Goal: Task Accomplishment & Management: Manage account settings

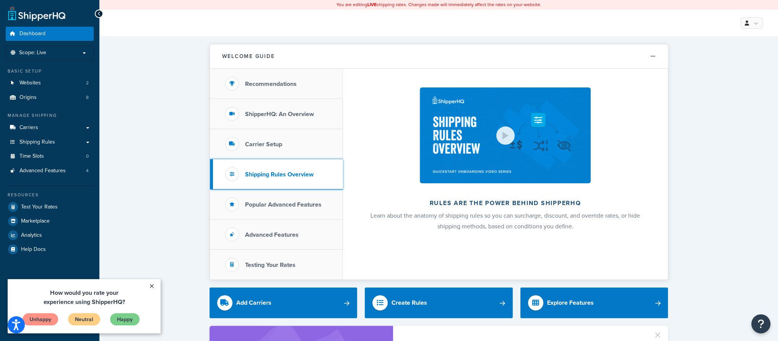
click at [271, 177] on h3 "Shipping Rules Overview" at bounding box center [279, 174] width 68 height 7
click at [30, 140] on span "Shipping Rules" at bounding box center [38, 142] width 36 height 7
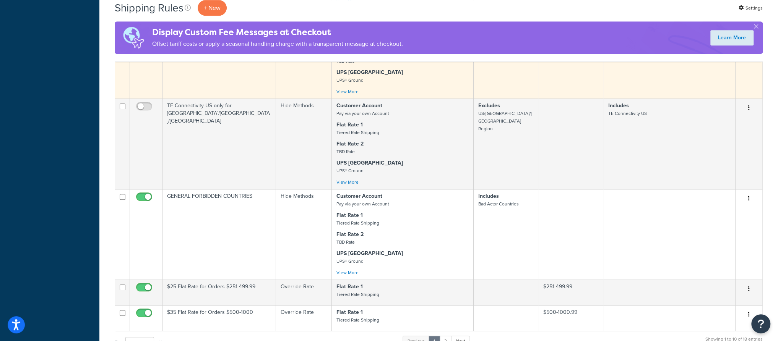
scroll to position [535, 0]
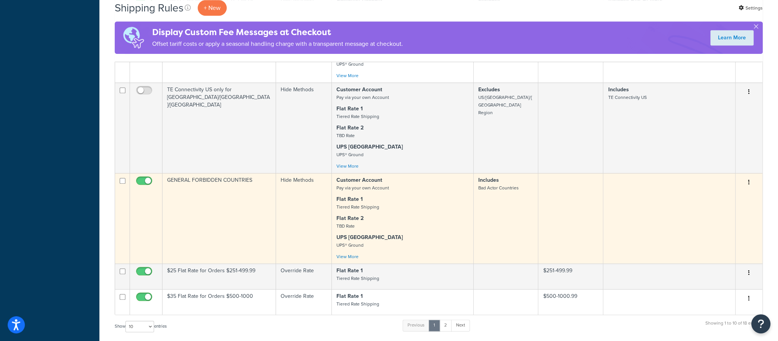
click at [514, 190] on small "Bad Actor Countries" at bounding box center [498, 188] width 41 height 7
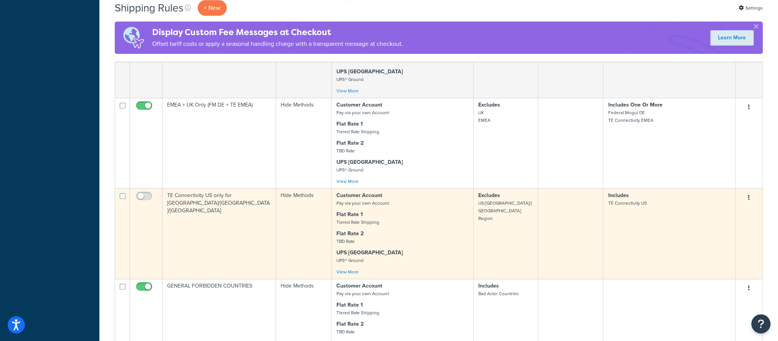
scroll to position [496, 0]
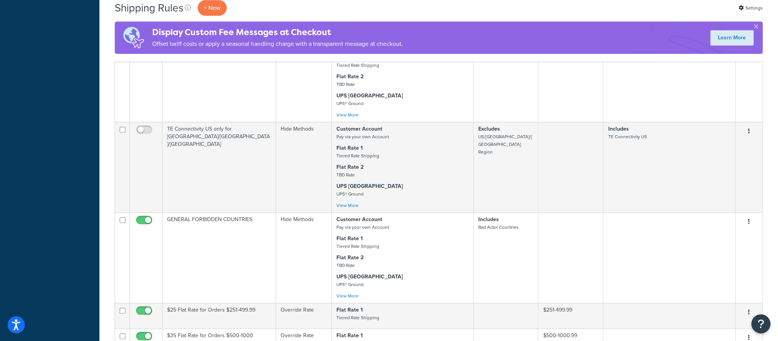
click at [359, 13] on div "Shipping Rules + New Settings" at bounding box center [439, 8] width 648 height 16
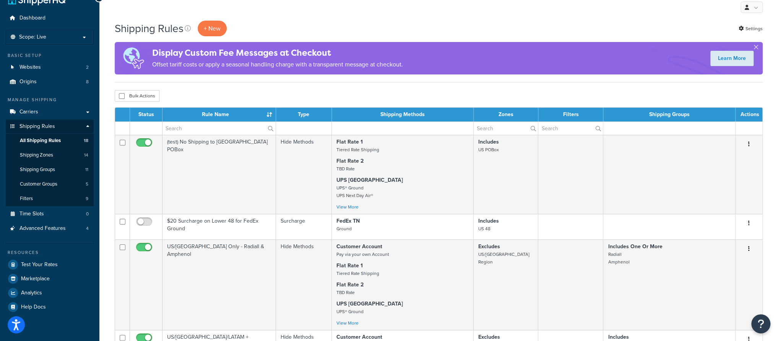
scroll to position [0, 0]
